Goal: Task Accomplishment & Management: Use online tool/utility

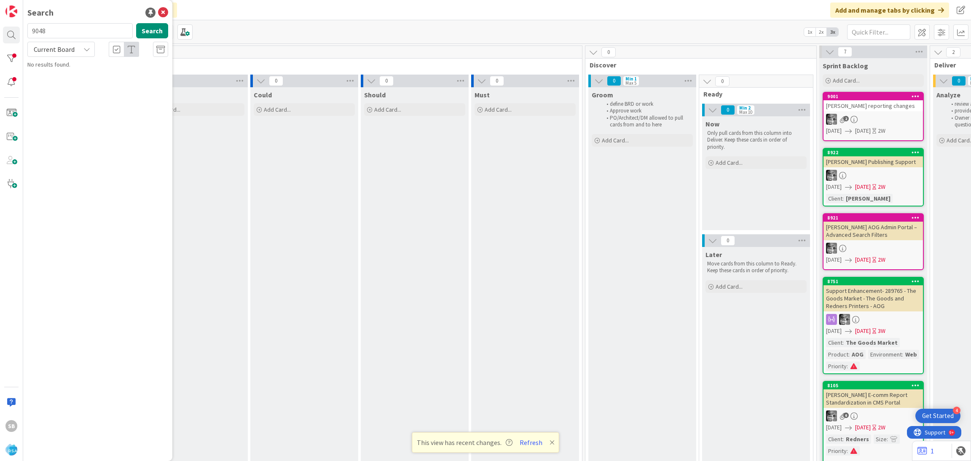
click at [75, 54] on div "Current Board" at bounding box center [60, 49] width 67 height 15
click at [72, 87] on span "All Boards" at bounding box center [76, 84] width 88 height 13
click at [106, 83] on p "Support Defect- 302639- SunShine Foods- Product Name" at bounding box center [103, 79] width 129 height 18
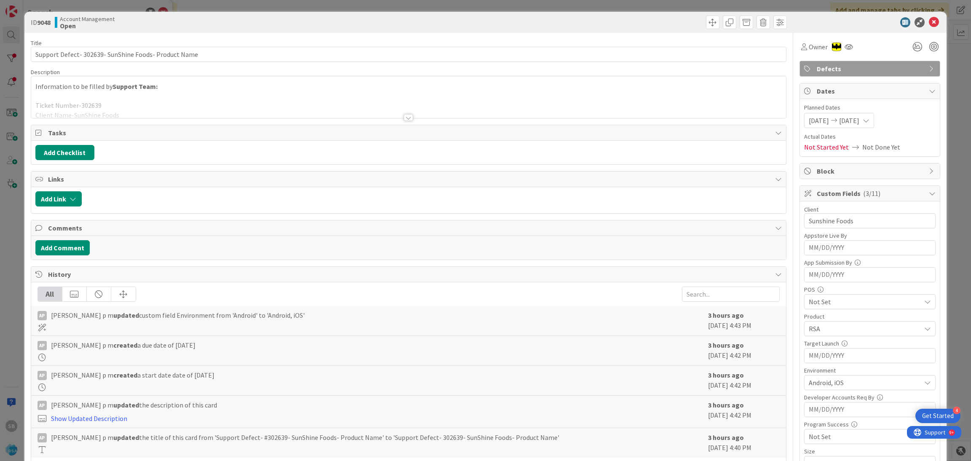
scroll to position [357, 0]
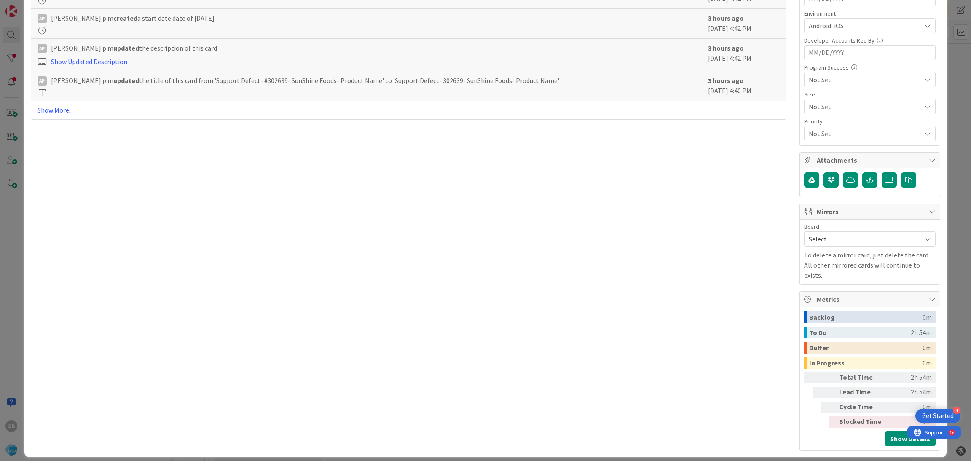
click at [814, 240] on span "Select..." at bounding box center [863, 239] width 108 height 12
click at [820, 299] on span "Software Development" at bounding box center [875, 293] width 111 height 13
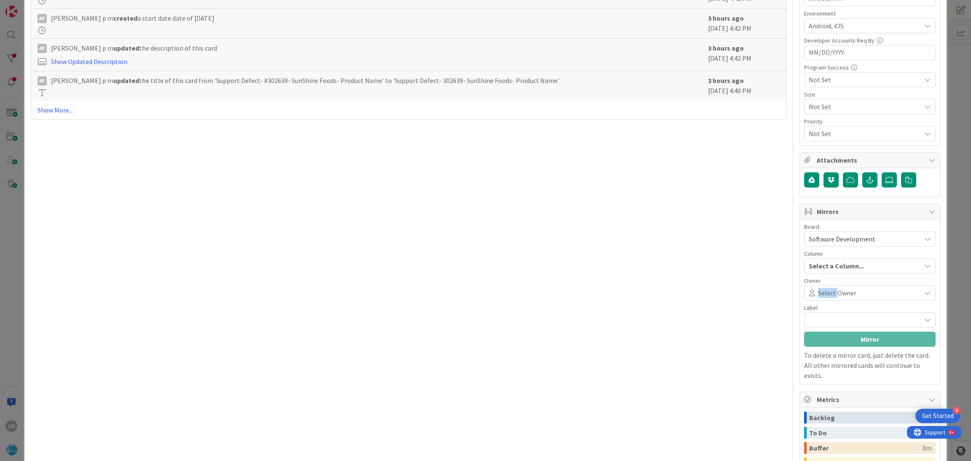
click at [818, 298] on span "Select Owner" at bounding box center [837, 293] width 38 height 10
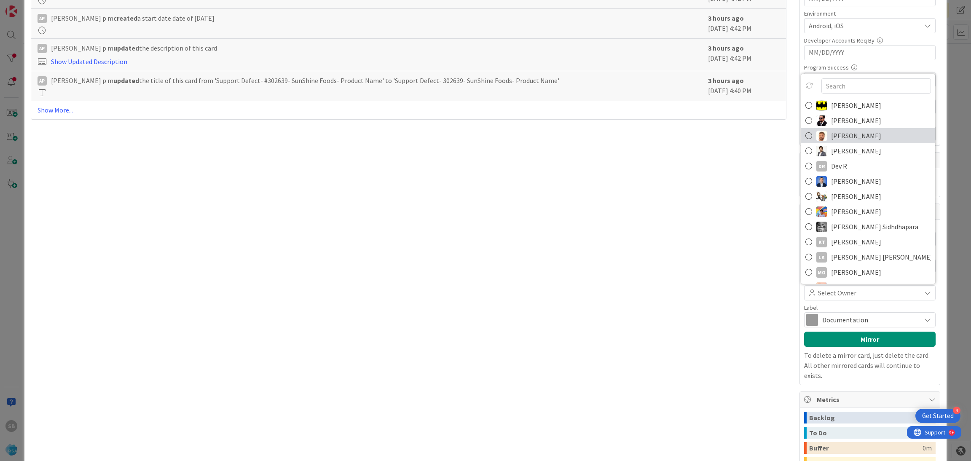
click at [849, 137] on span "[PERSON_NAME]" at bounding box center [856, 135] width 50 height 13
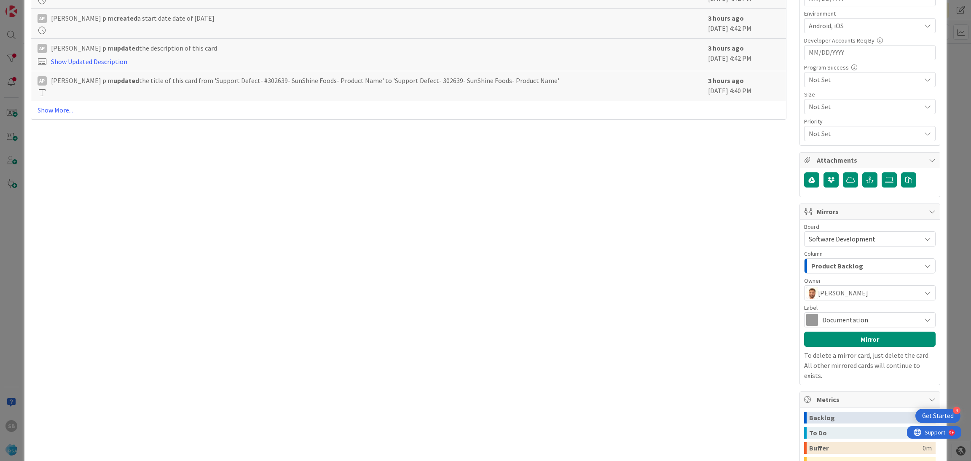
click at [823, 321] on span "Documentation" at bounding box center [869, 320] width 94 height 12
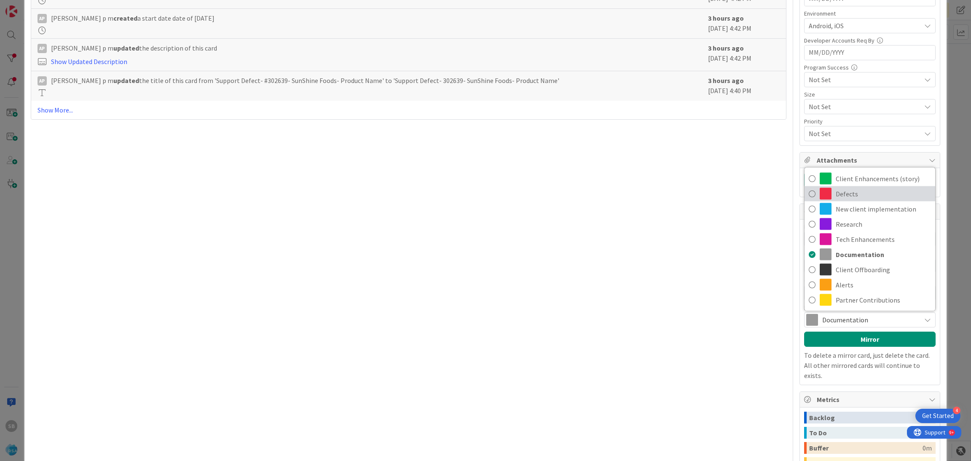
click at [856, 192] on span "Defects" at bounding box center [883, 194] width 95 height 13
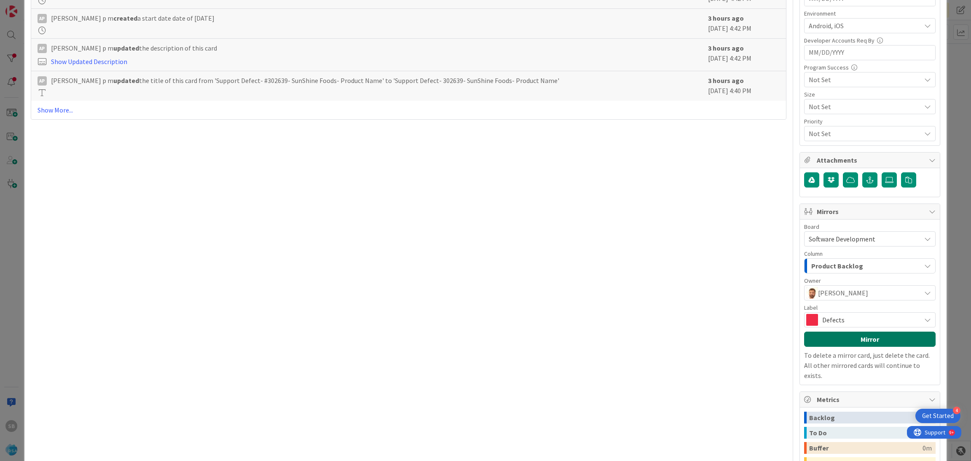
click at [838, 334] on button "Mirror" at bounding box center [869, 339] width 131 height 15
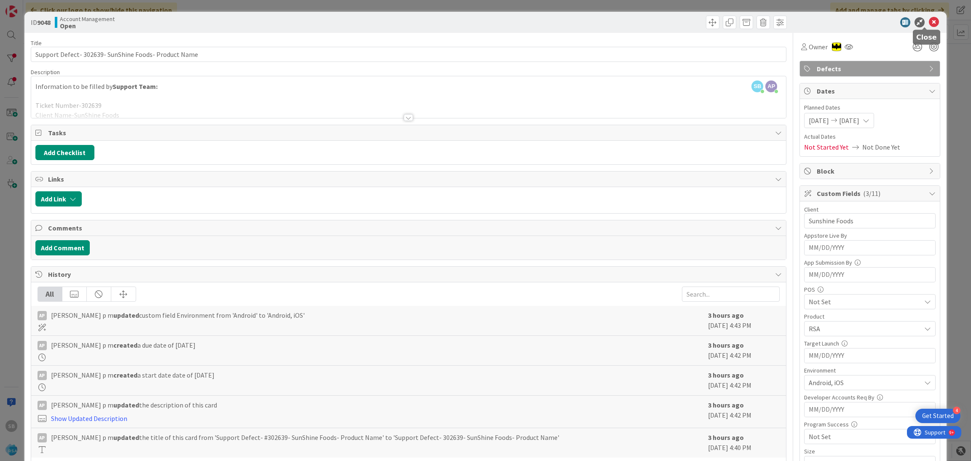
click at [929, 26] on icon at bounding box center [934, 22] width 10 height 10
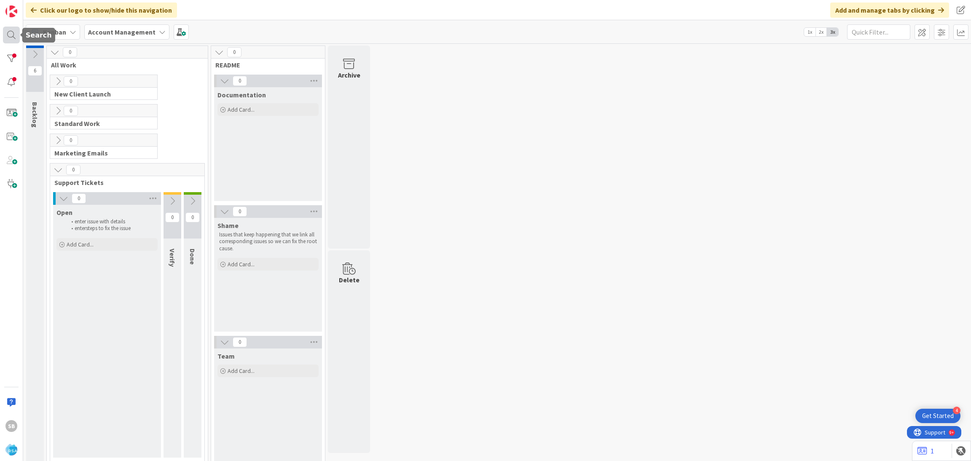
click at [9, 40] on div at bounding box center [11, 35] width 17 height 17
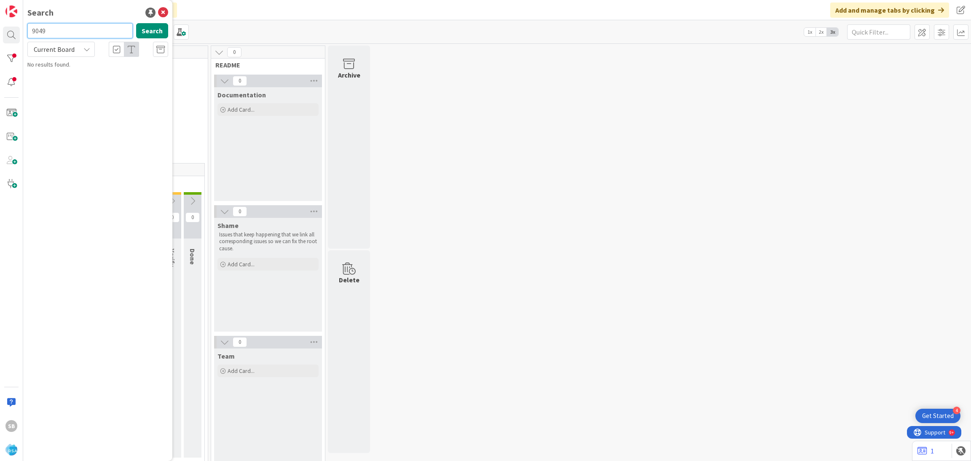
type input "9049"
click at [92, 73] on span "Support Maintenance - 302560- HGG-RSA" at bounding box center [110, 74] width 102 height 8
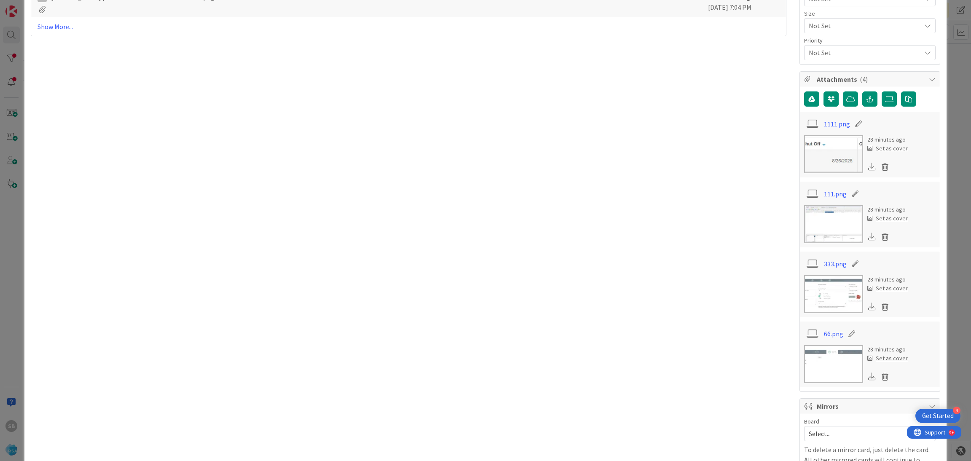
scroll to position [632, 0]
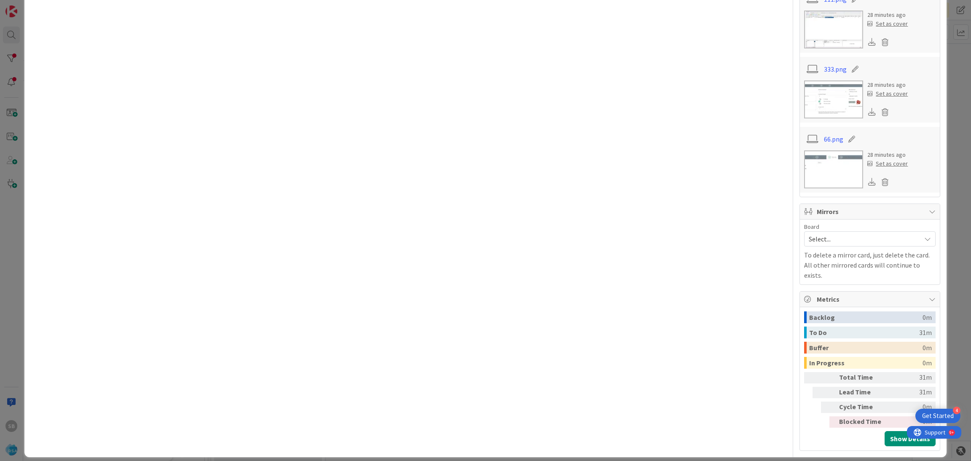
click at [820, 240] on span "Select..." at bounding box center [863, 239] width 108 height 12
click at [820, 291] on span "Software Development" at bounding box center [875, 293] width 111 height 13
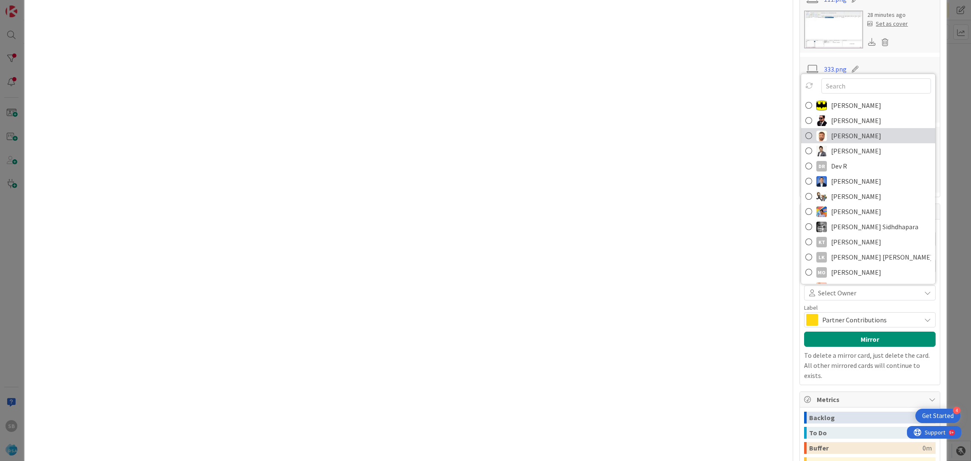
click at [832, 139] on span "[PERSON_NAME]" at bounding box center [856, 135] width 50 height 13
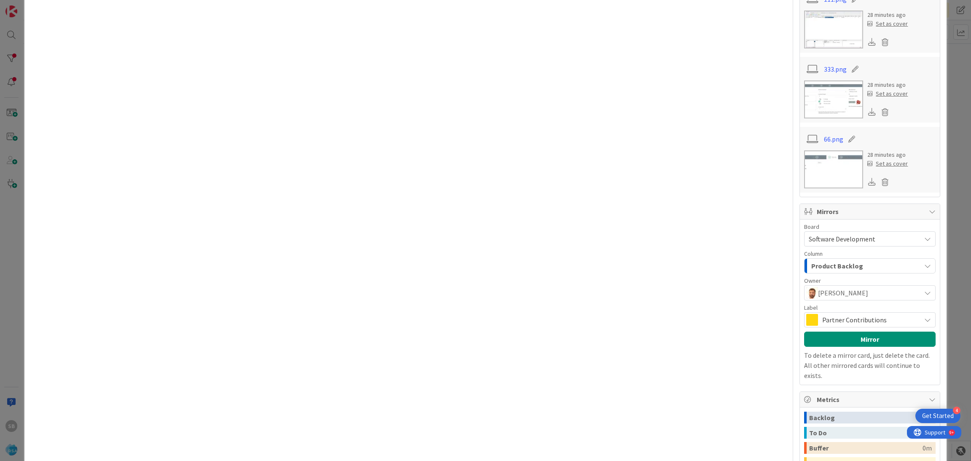
click at [812, 329] on div "Board Software Development Account Management Software Development Column Produ…" at bounding box center [869, 302] width 131 height 157
click at [822, 320] on span "Partner Contributions" at bounding box center [869, 320] width 94 height 12
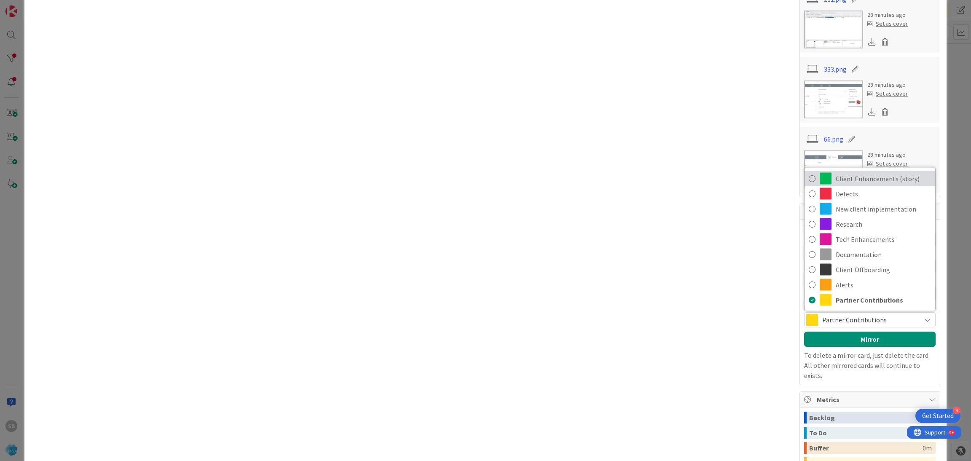
click at [848, 181] on span "Client Enhancements (story)" at bounding box center [883, 178] width 95 height 13
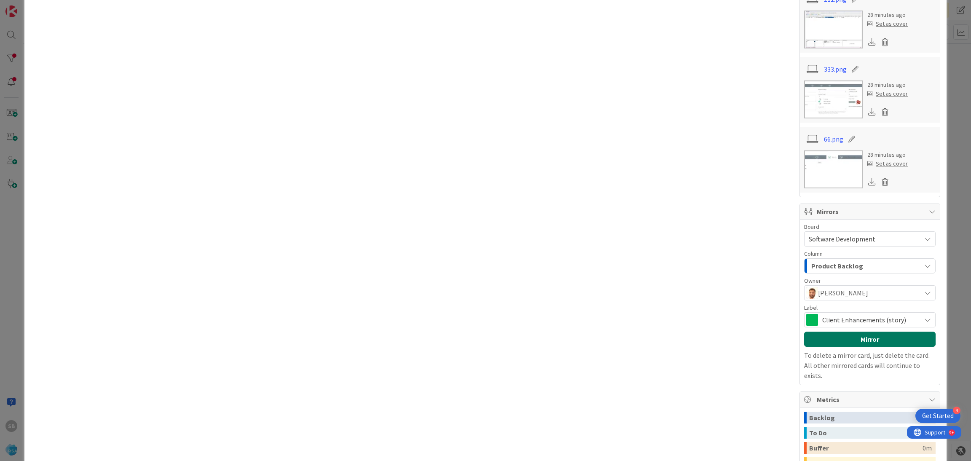
click at [817, 338] on button "Mirror" at bounding box center [869, 339] width 131 height 15
